Goal: Use online tool/utility: Utilize a website feature to perform a specific function

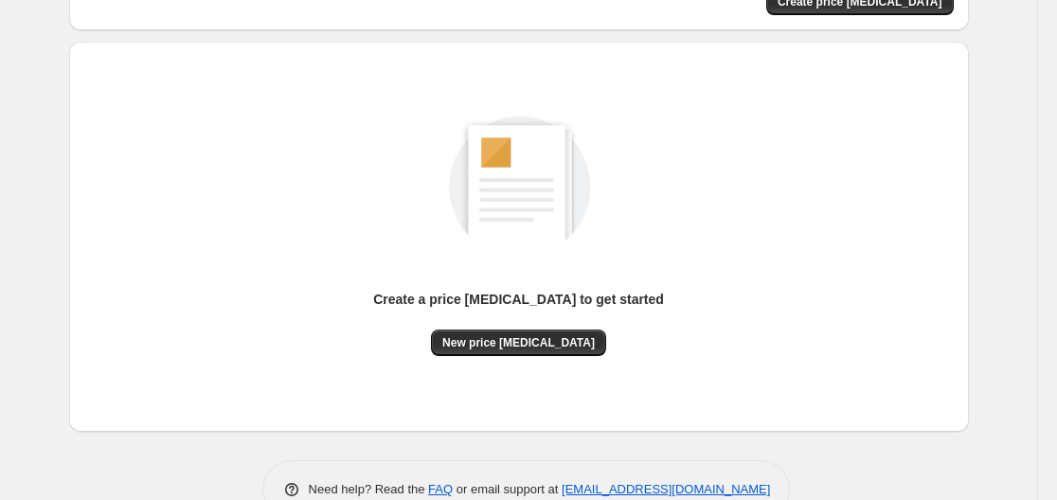
scroll to position [189, 0]
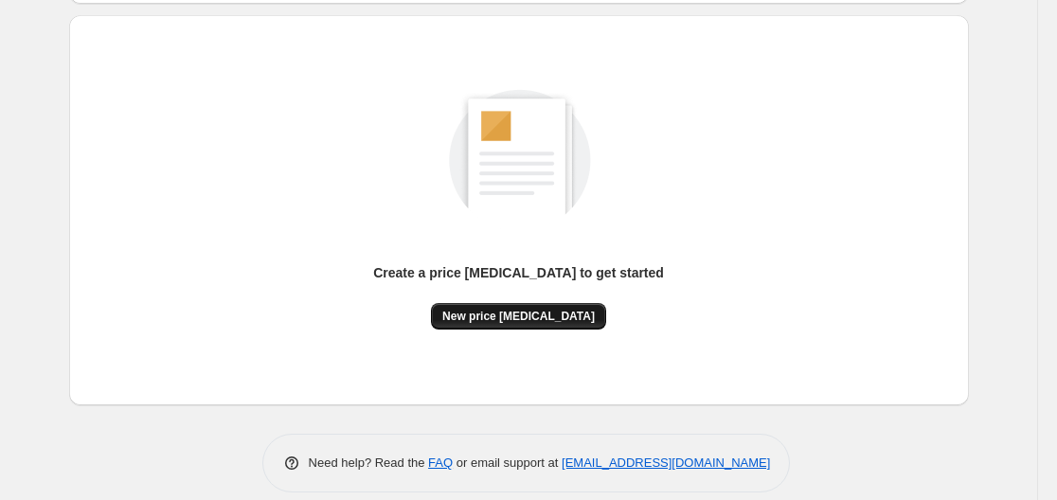
click at [517, 308] on button "New price [MEDICAL_DATA]" at bounding box center [518, 316] width 175 height 27
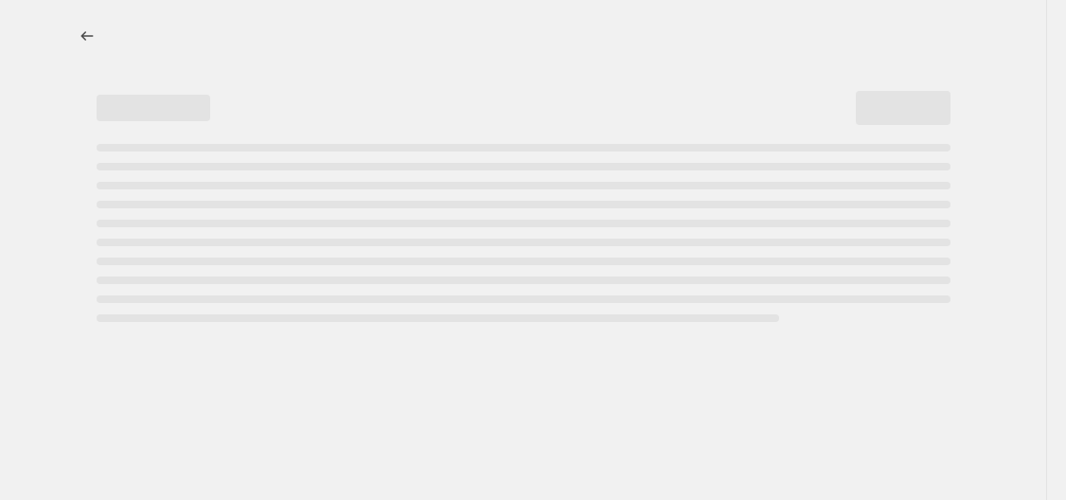
select select "percentage"
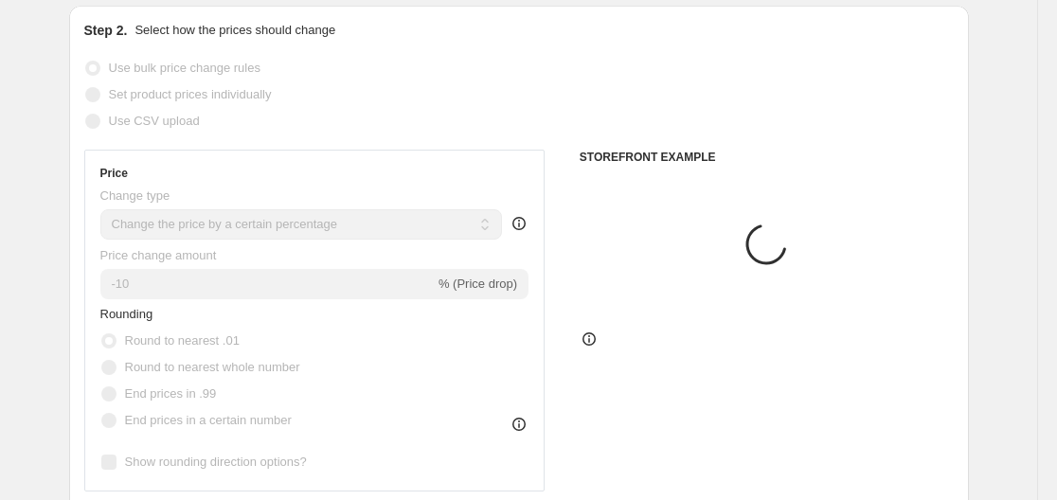
scroll to position [379, 0]
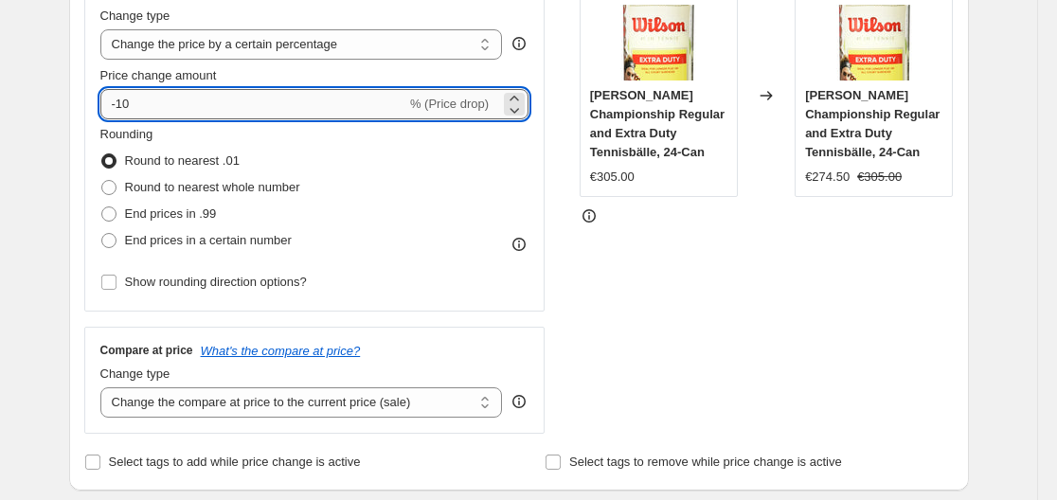
click at [157, 108] on input "-10" at bounding box center [253, 104] width 306 height 30
type input "-1"
type input "-35"
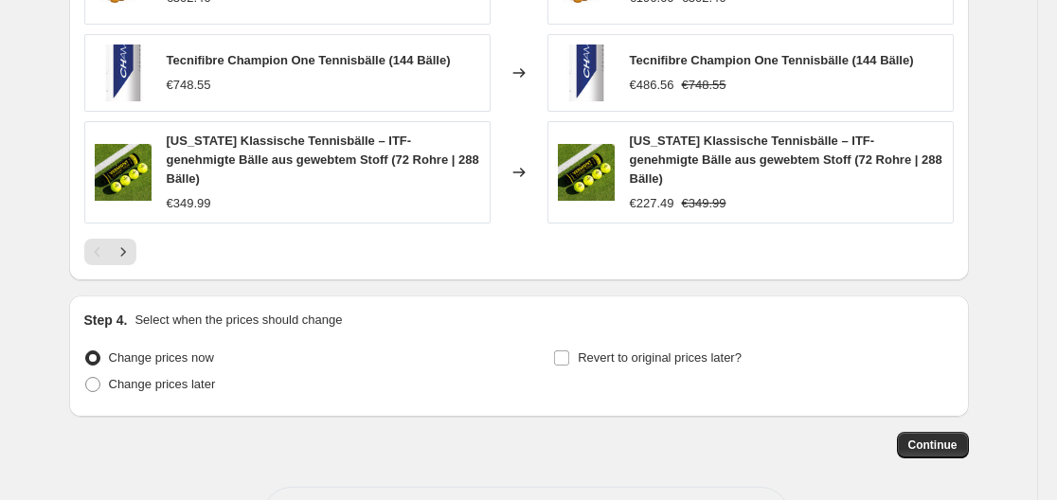
scroll to position [1402, 0]
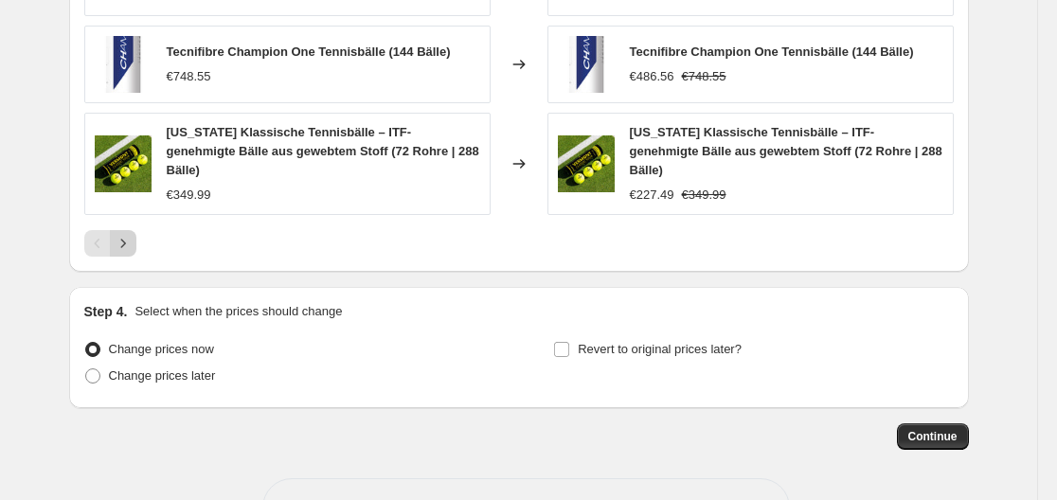
click at [122, 234] on icon "Next" at bounding box center [123, 243] width 19 height 19
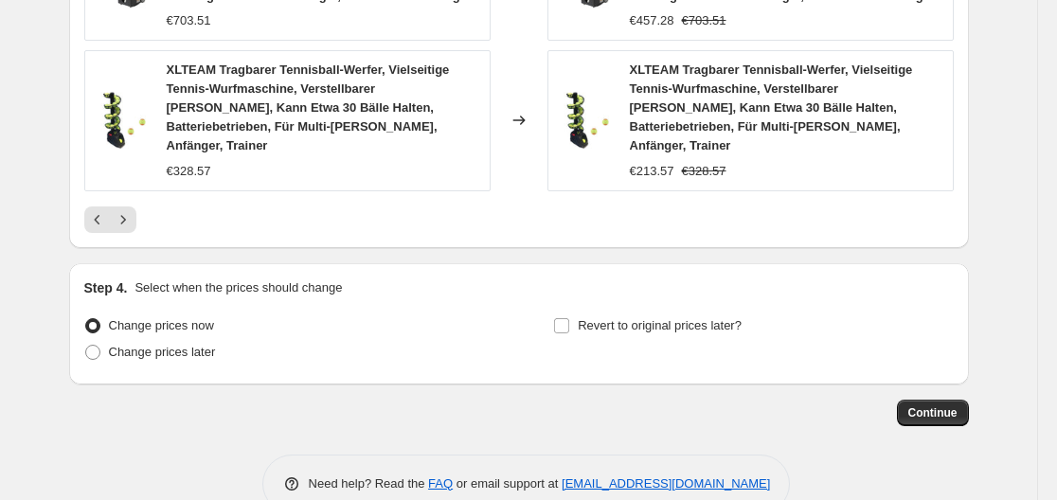
scroll to position [1608, 0]
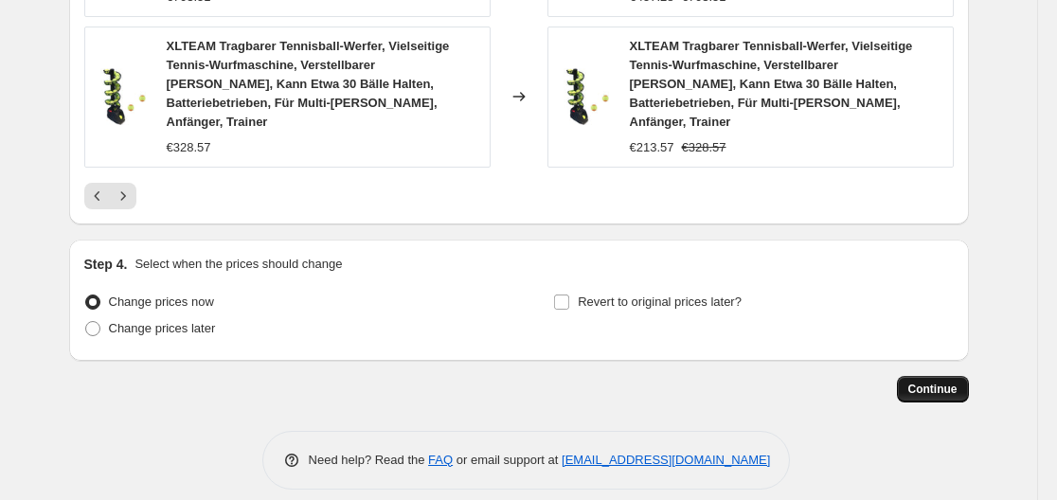
click at [930, 382] on span "Continue" at bounding box center [932, 389] width 49 height 15
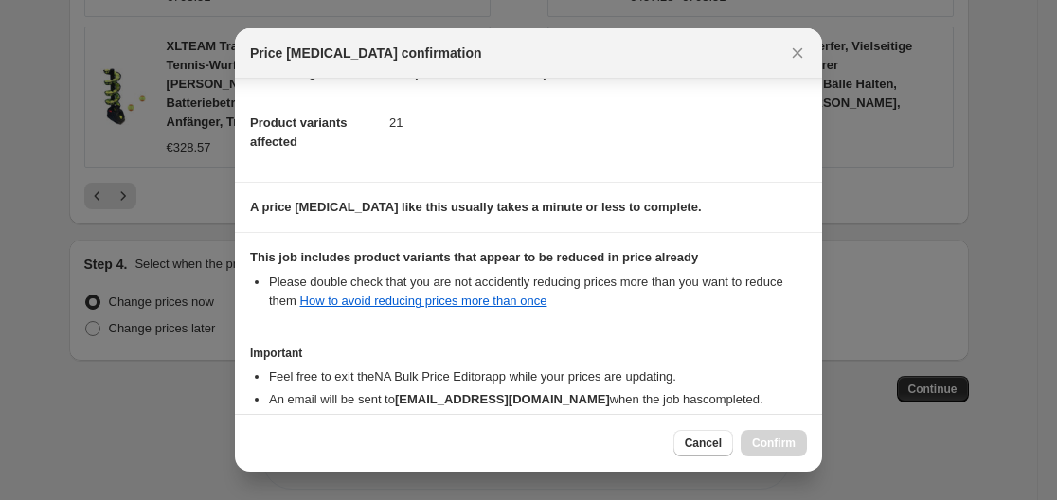
scroll to position [297, 0]
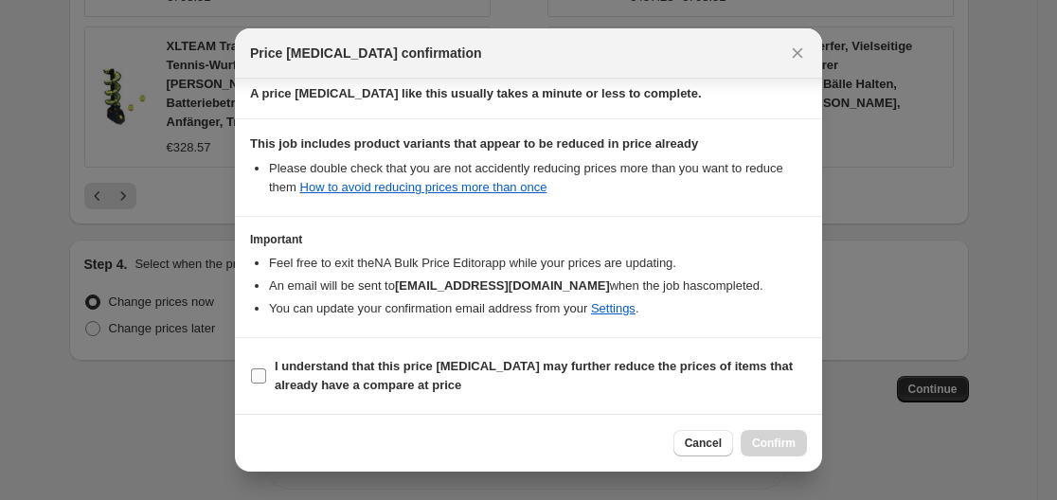
click at [256, 361] on label "I understand that this price change job may further reduce the prices of items …" at bounding box center [528, 375] width 557 height 45
click at [256, 368] on input "I understand that this price change job may further reduce the prices of items …" at bounding box center [258, 375] width 15 height 15
checkbox input "true"
click at [774, 434] on button "Confirm" at bounding box center [773, 443] width 66 height 27
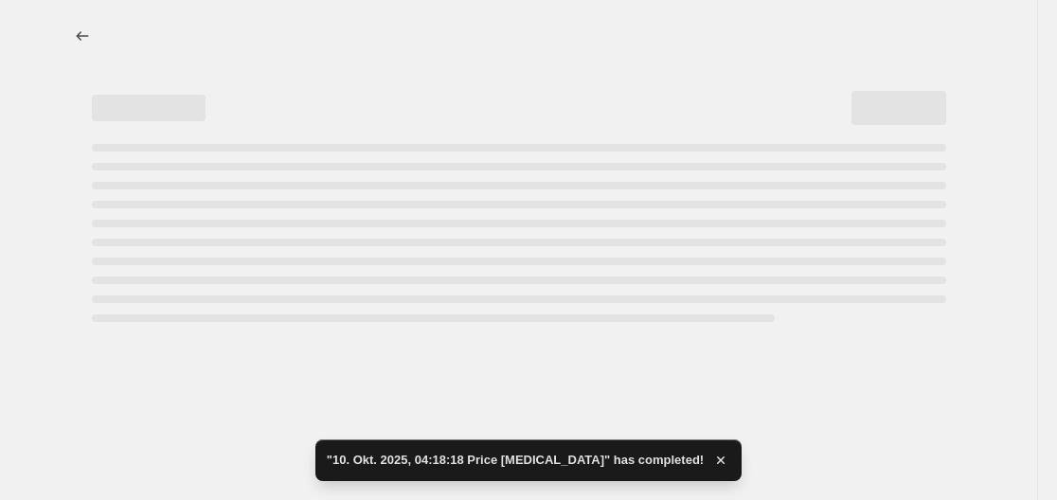
select select "percentage"
